Goal: Use online tool/utility: Utilize a website feature to perform a specific function

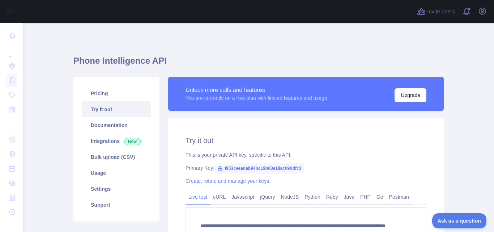
scroll to position [151, 0]
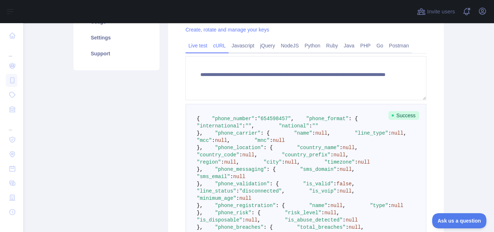
click at [218, 44] on link "cURL" at bounding box center [219, 46] width 18 height 12
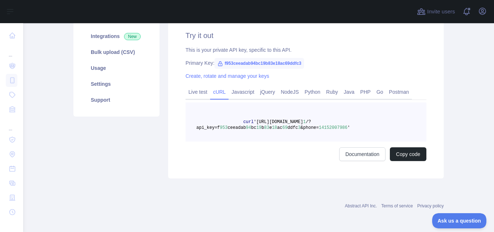
scroll to position [105, 0]
click at [241, 118] on pre "curl '[URL][DOMAIN_NAME] 1 /?api_key=f 953 ceeadab 94 bc 19 b 83 e 18 ac 69 ddf…" at bounding box center [306, 121] width 241 height 39
click at [234, 96] on link "Javascript" at bounding box center [243, 92] width 29 height 12
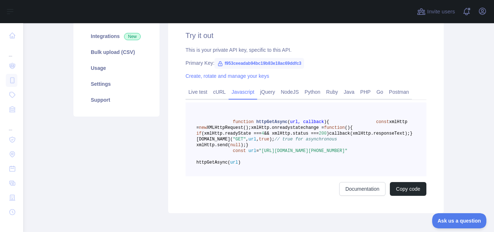
click at [221, 148] on span "xmlHttp.send(" at bounding box center [213, 144] width 34 height 5
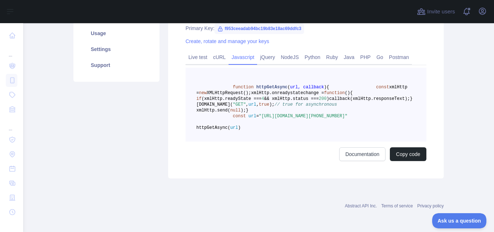
scroll to position [163, 0]
click at [332, 119] on span ""[URL][DOMAIN_NAME][PHONE_NUMBER]"" at bounding box center [303, 116] width 89 height 5
drag, startPoint x: 332, startPoint y: 126, endPoint x: 257, endPoint y: 121, distance: 74.3
click at [259, 119] on span ""[URL][DOMAIN_NAME][PHONE_NUMBER]"" at bounding box center [303, 116] width 89 height 5
copy span "[URL][DOMAIN_NAME][PHONE_NUMBER]"
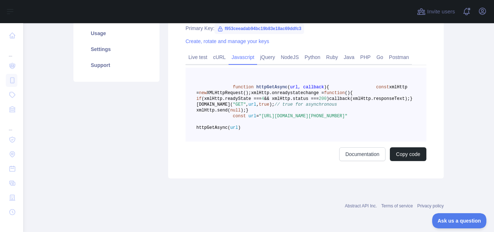
click at [238, 85] on span "function" at bounding box center [243, 87] width 21 height 5
click at [186, 91] on pre "function httpGetAsync ( url, callback ) { const xmlHttp = new XMLHttpRequest();…" at bounding box center [306, 105] width 241 height 74
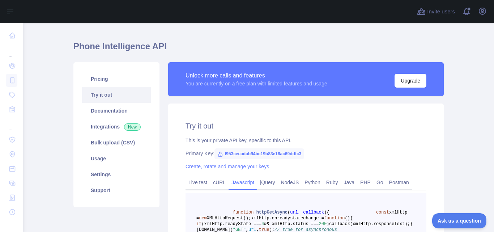
scroll to position [58, 0]
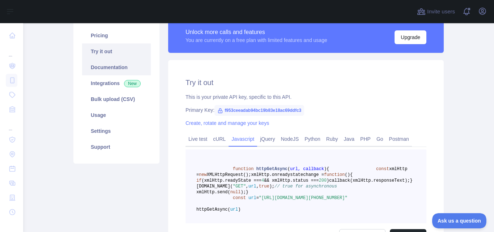
click at [140, 68] on link "Documentation" at bounding box center [116, 67] width 69 height 16
click at [178, 81] on div "Try it out This is your private API key, specific to this API. Primary Key: f95…" at bounding box center [306, 160] width 276 height 200
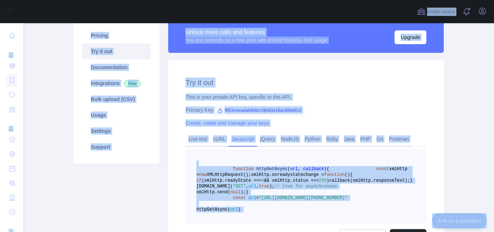
copy body "Open sidebar ... ... ... Invite users View notifications Open user menu Phone I…"
click at [50, 74] on main "Phone Intelligence API Pricing Try it out Documentation Integrations New Bulk u…" at bounding box center [258, 127] width 471 height 209
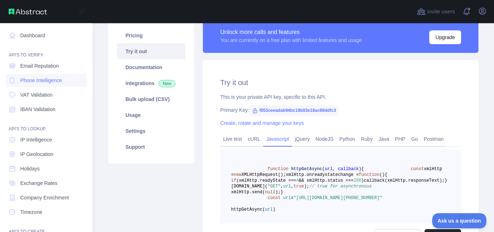
scroll to position [72, 0]
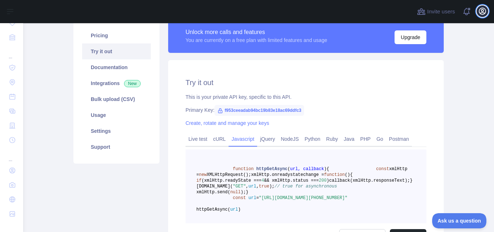
click at [482, 11] on icon "button" at bounding box center [482, 11] width 7 height 7
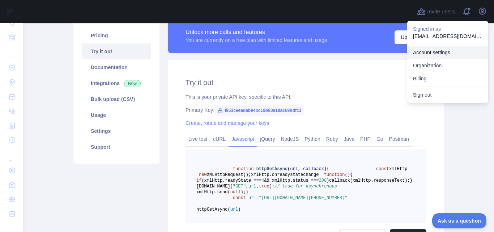
click at [430, 51] on link "Account settings" at bounding box center [447, 52] width 81 height 13
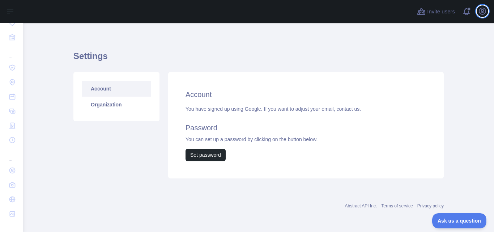
scroll to position [5, 0]
click at [483, 7] on icon "button" at bounding box center [482, 11] width 9 height 9
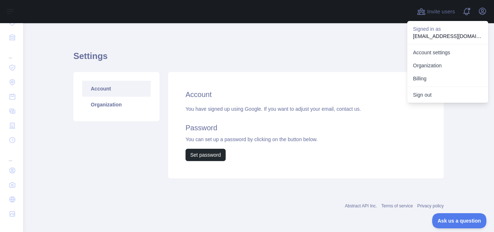
click at [391, 38] on div "Settings Account Organization Account You have signed up using Google. If you w…" at bounding box center [258, 112] width 370 height 153
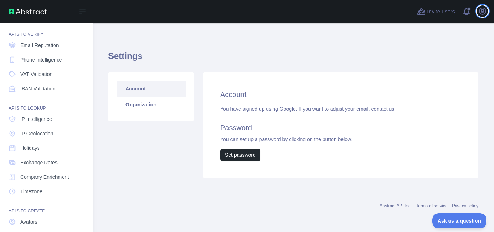
scroll to position [8, 0]
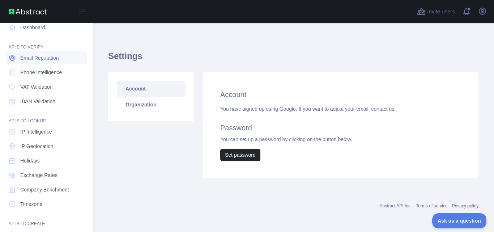
click at [46, 58] on span "Email Reputation" at bounding box center [39, 57] width 39 height 7
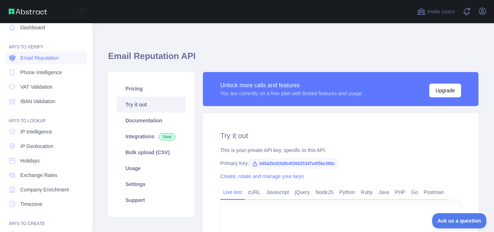
type textarea "**********"
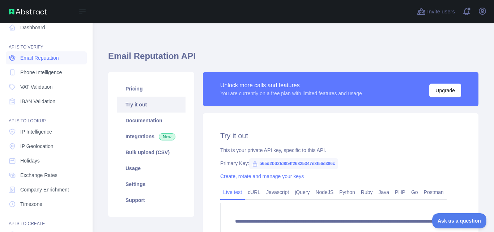
scroll to position [58, 0]
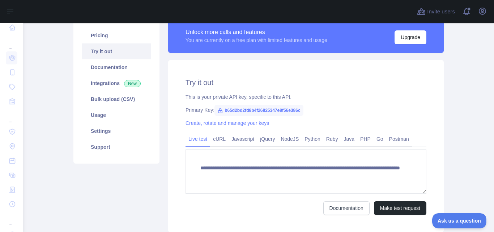
click at [253, 110] on span "b65d2bd2fd8b4f26825347e8f56e386c" at bounding box center [258, 110] width 89 height 11
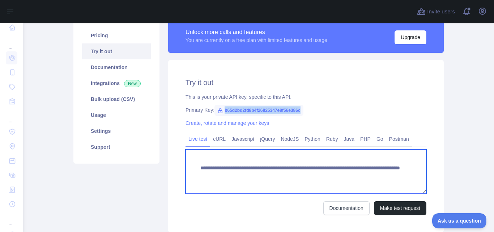
click at [323, 167] on textarea "**********" at bounding box center [306, 171] width 241 height 44
drag, startPoint x: 376, startPoint y: 180, endPoint x: 190, endPoint y: 162, distance: 186.4
click at [190, 162] on textarea "**********" at bounding box center [306, 171] width 241 height 44
click at [286, 165] on textarea "**********" at bounding box center [306, 171] width 241 height 44
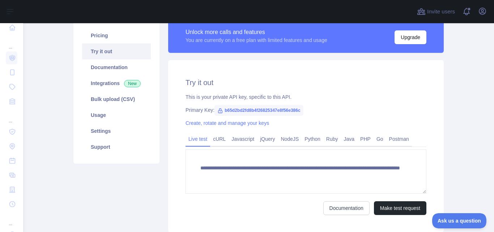
click at [258, 107] on span "b65d2bd2fd8b4f26825347e8f56e386c" at bounding box center [258, 110] width 89 height 11
copy span "b65d2bd2fd8b4f26825347e8f56e386c"
